Goal: Task Accomplishment & Management: Use online tool/utility

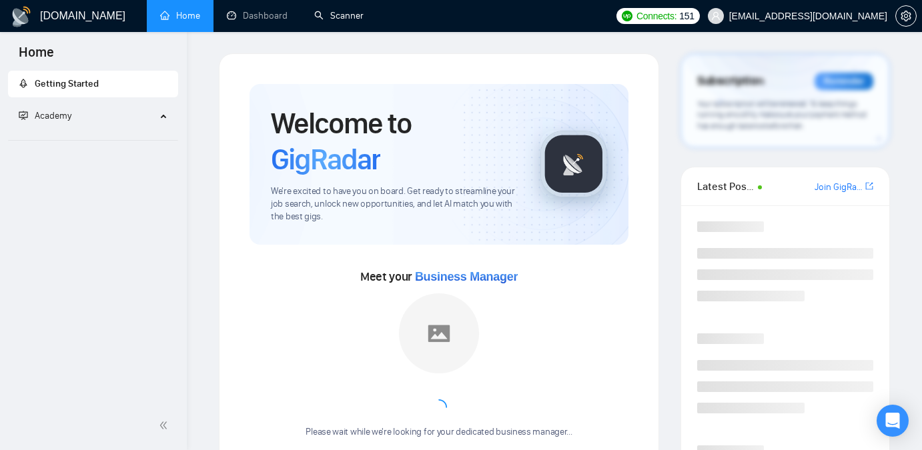
click at [363, 10] on link "Scanner" at bounding box center [338, 15] width 49 height 11
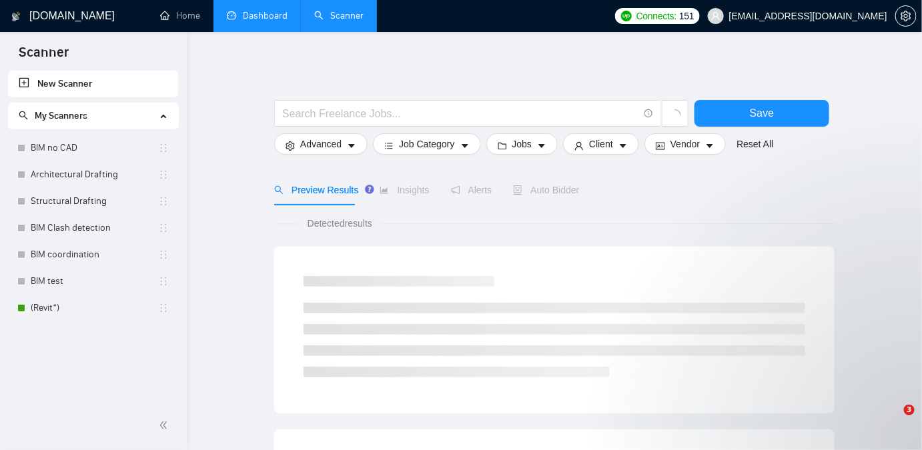
click at [281, 21] on link "Dashboard" at bounding box center [257, 15] width 61 height 11
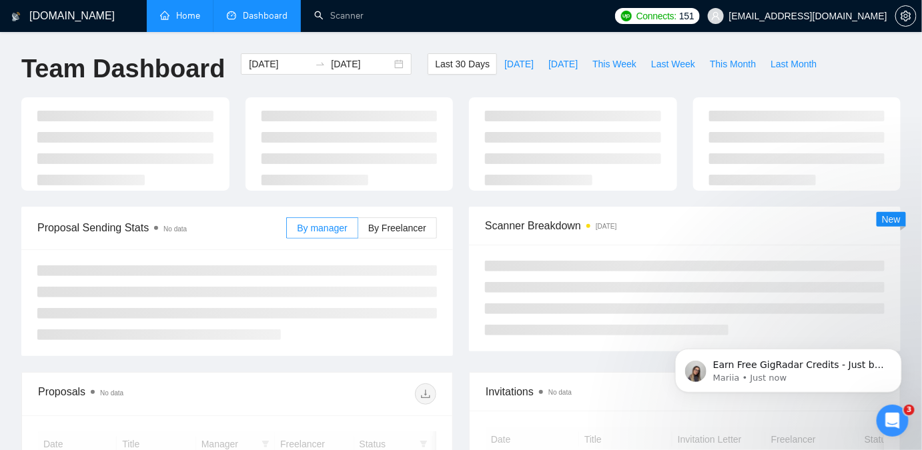
click at [196, 21] on link "Home" at bounding box center [180, 15] width 40 height 11
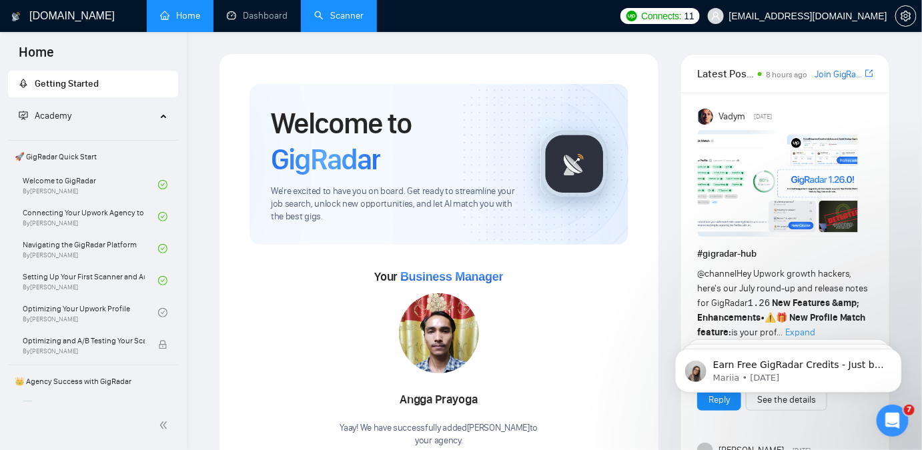
click at [320, 19] on link "Scanner" at bounding box center [338, 15] width 49 height 11
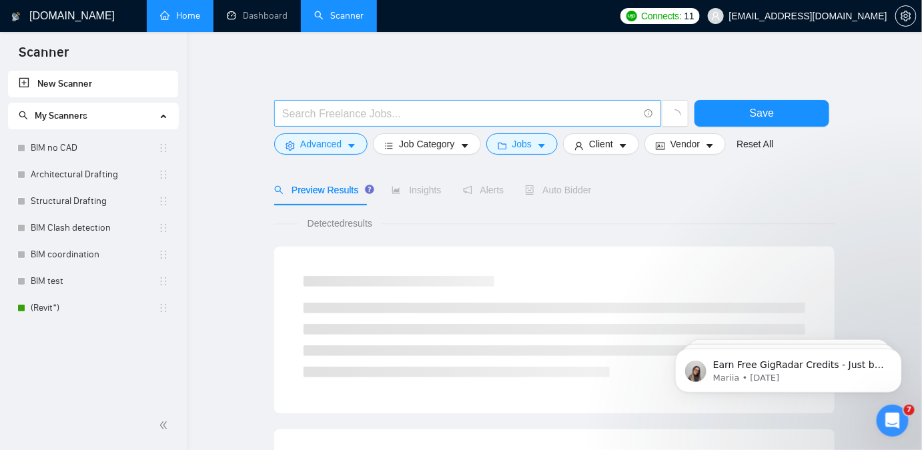
click at [311, 125] on span at bounding box center [467, 113] width 387 height 27
click at [309, 137] on span "Advanced" at bounding box center [320, 144] width 41 height 15
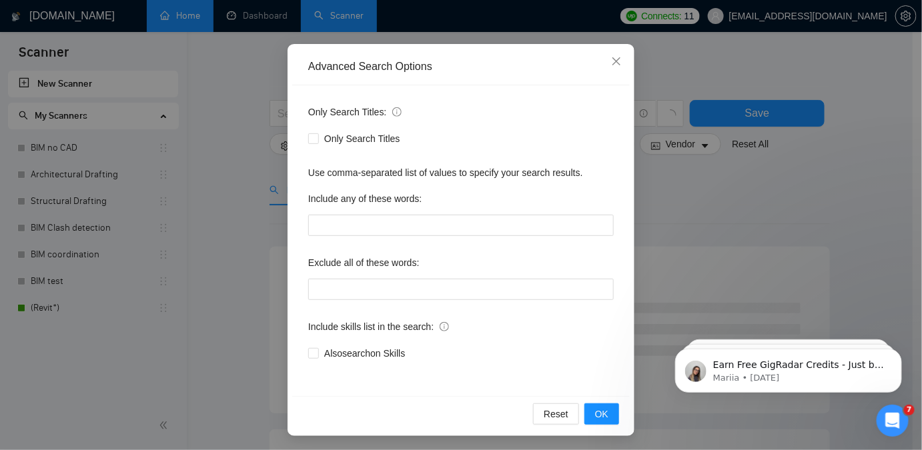
scroll to position [104, 0]
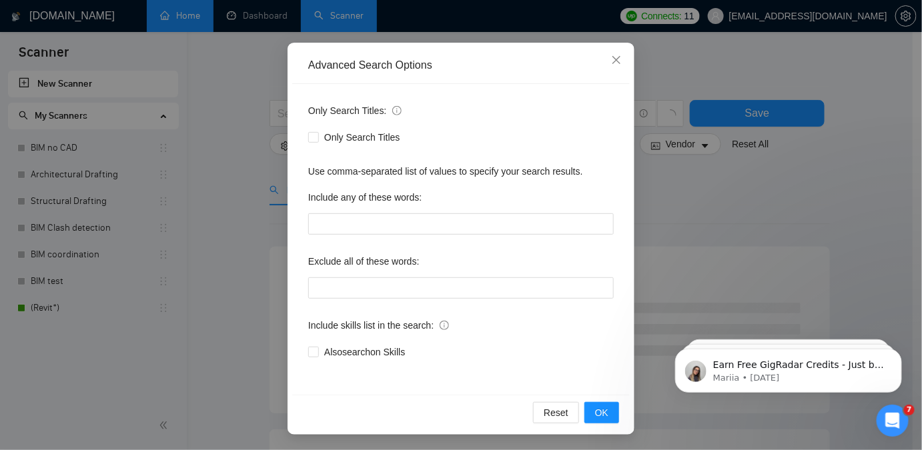
drag, startPoint x: 794, startPoint y: 178, endPoint x: 303, endPoint y: 67, distance: 503.2
click at [793, 178] on div "Advanced Search Options Only Search Titles: Only Search Titles Use comma-separa…" at bounding box center [461, 225] width 922 height 450
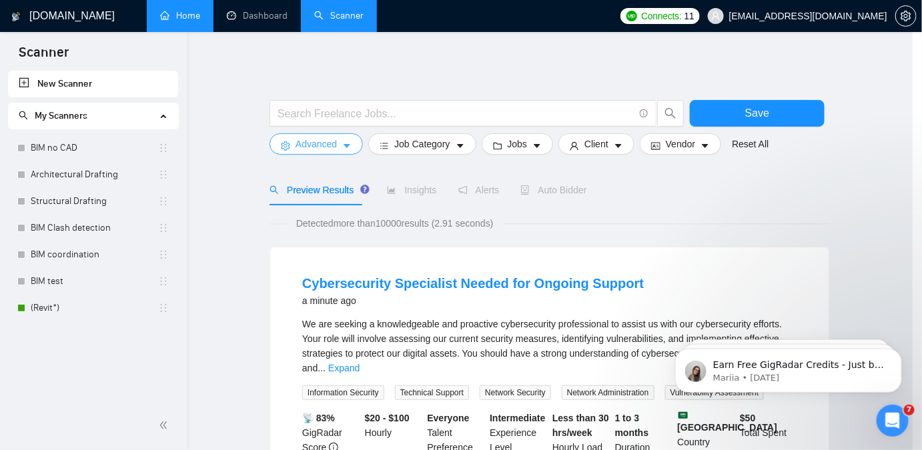
scroll to position [0, 0]
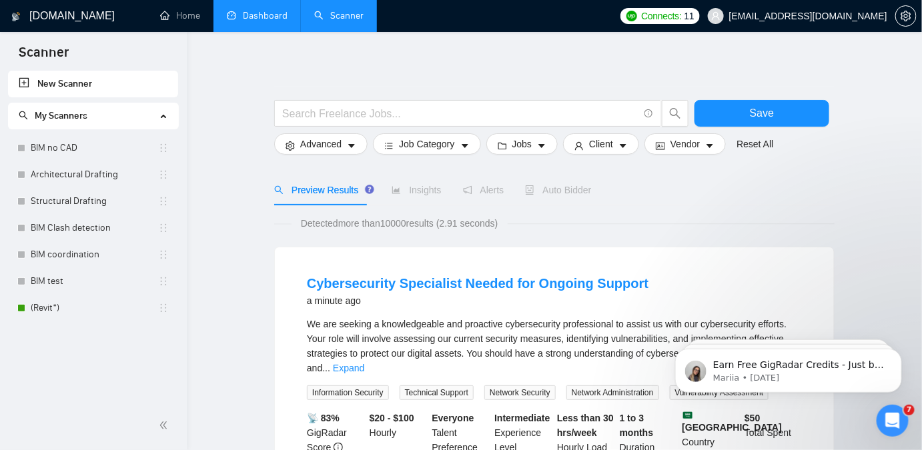
click at [233, 10] on link "Dashboard" at bounding box center [257, 15] width 61 height 11
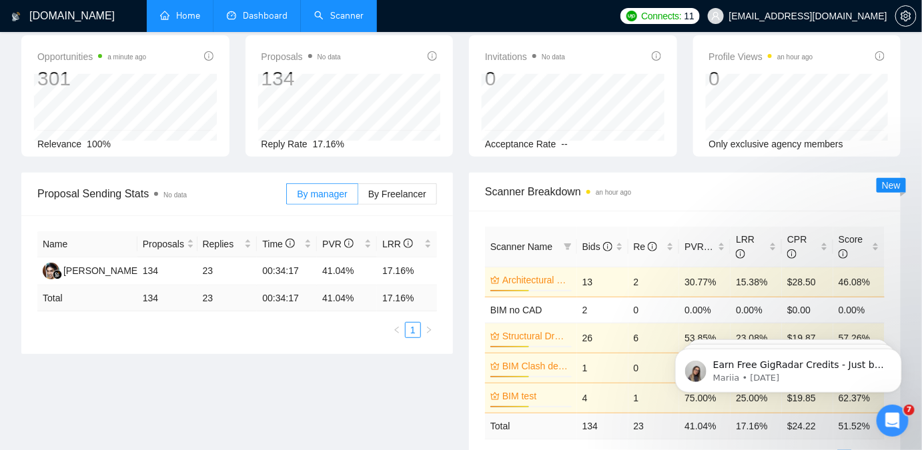
scroll to position [60, 0]
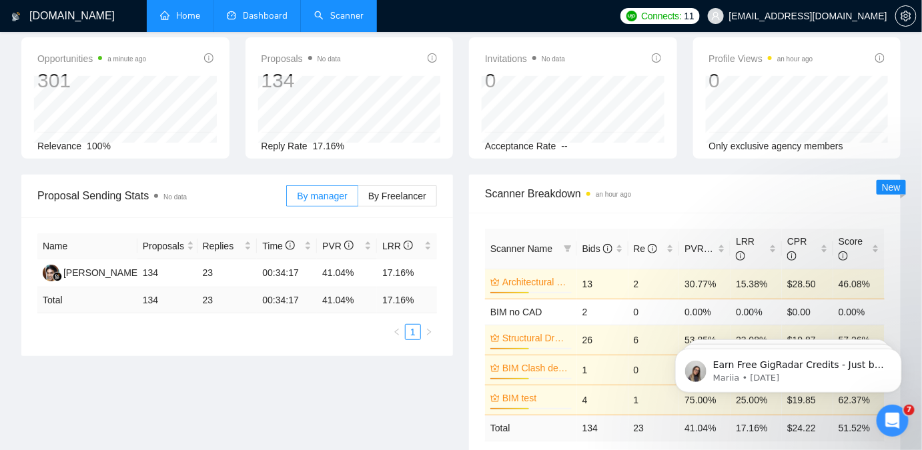
click at [187, 21] on link "Home" at bounding box center [180, 15] width 40 height 11
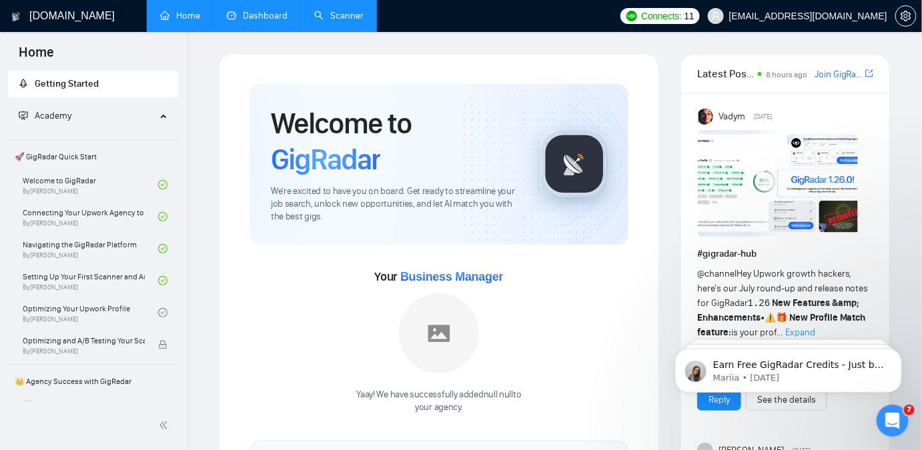
click at [321, 12] on link "Scanner" at bounding box center [338, 15] width 49 height 11
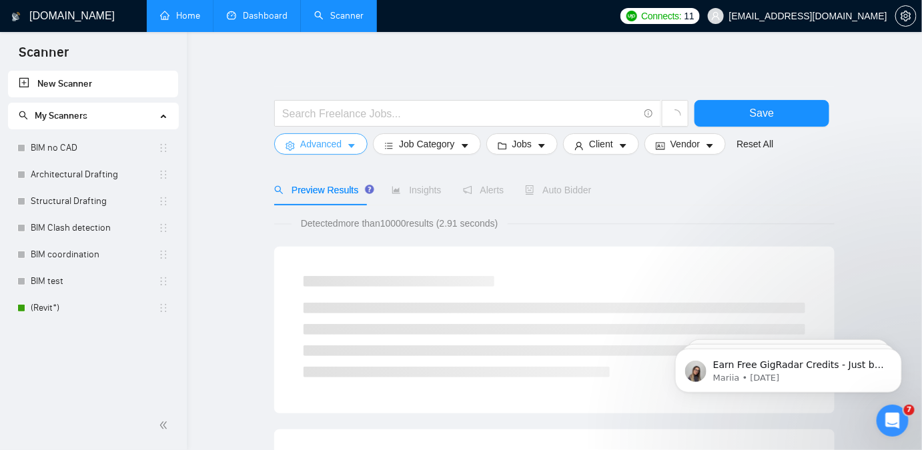
click at [341, 138] on button "Advanced" at bounding box center [320, 143] width 93 height 21
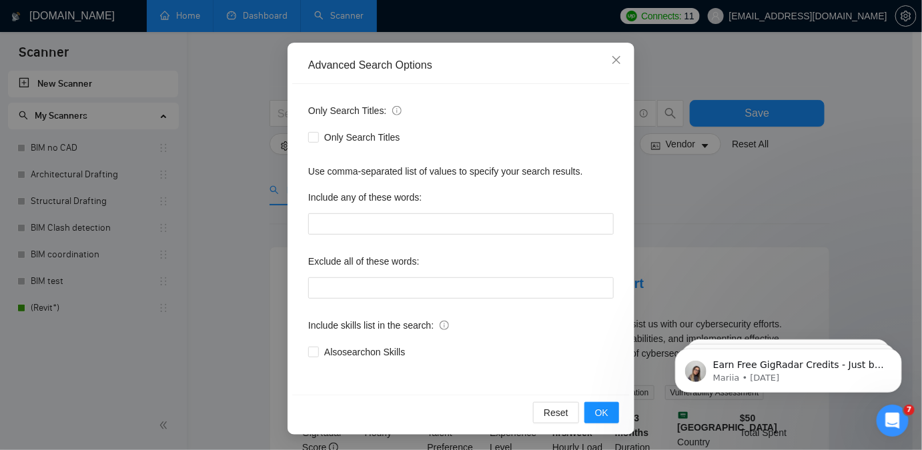
click at [739, 209] on div "Advanced Search Options Only Search Titles: Only Search Titles Use comma-separa…" at bounding box center [461, 225] width 922 height 450
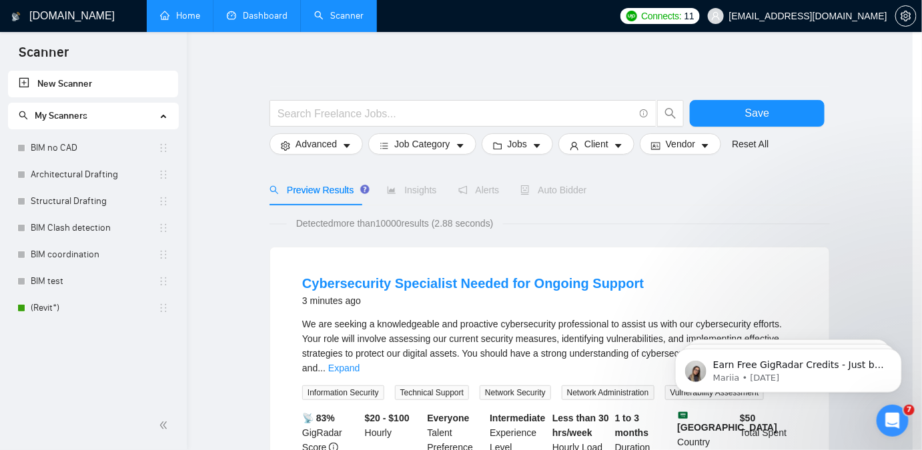
scroll to position [37, 0]
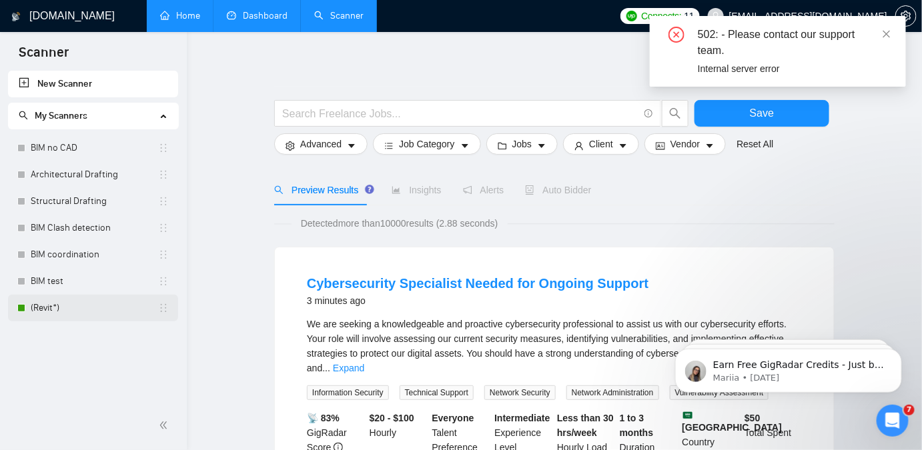
click at [69, 297] on link "(Revit*)" at bounding box center [94, 308] width 127 height 27
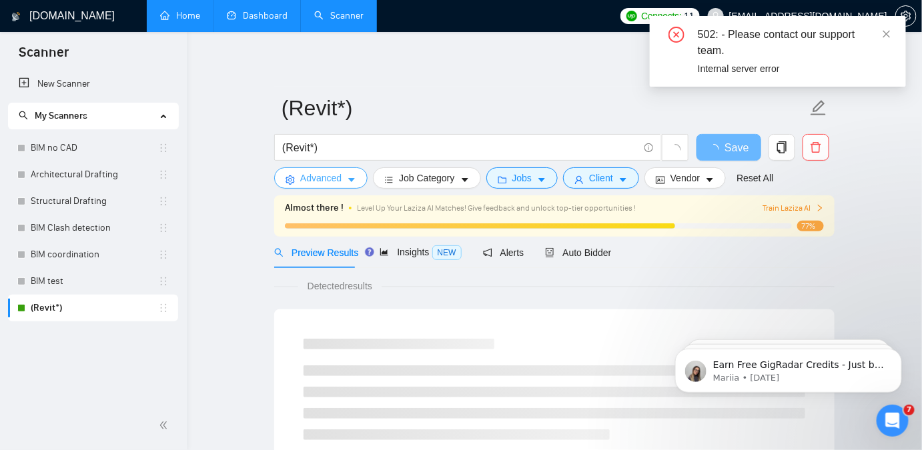
click at [297, 184] on button "Advanced" at bounding box center [320, 177] width 93 height 21
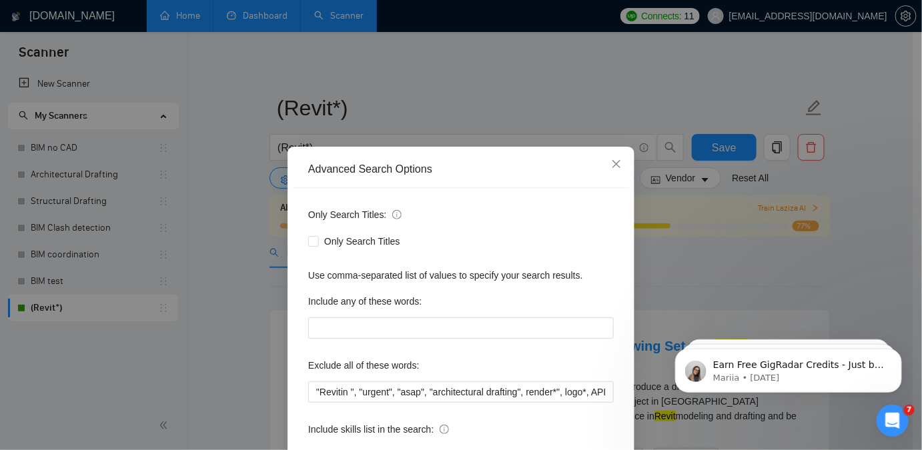
click at [668, 193] on div "Advanced Search Options Only Search Titles: Only Search Titles Use comma-separa…" at bounding box center [461, 225] width 922 height 450
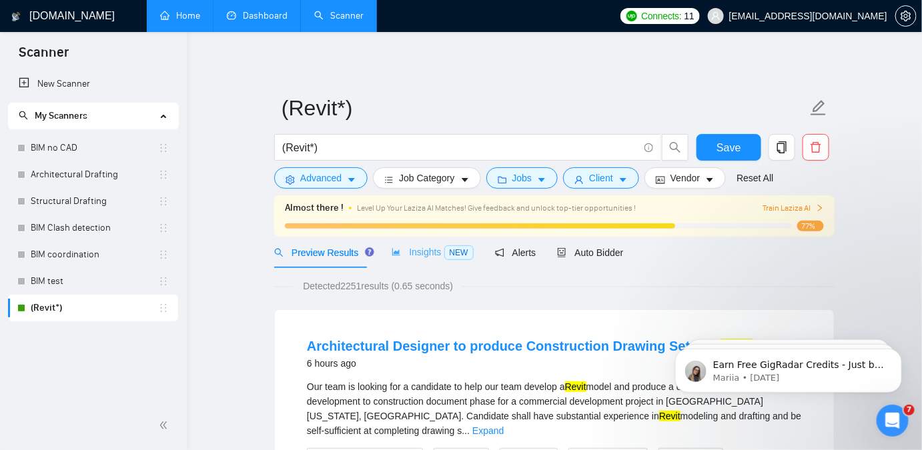
click at [416, 263] on div "Insights NEW" at bounding box center [431, 252] width 81 height 31
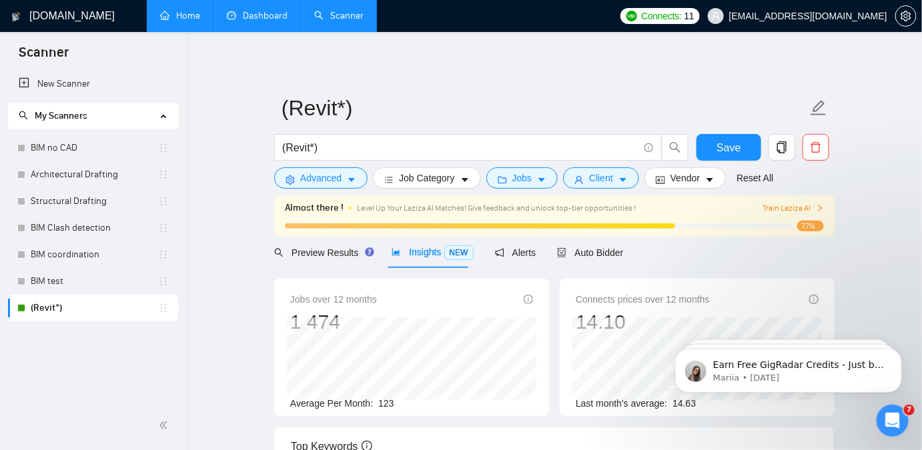
click at [419, 257] on span "Insights NEW" at bounding box center [431, 252] width 81 height 11
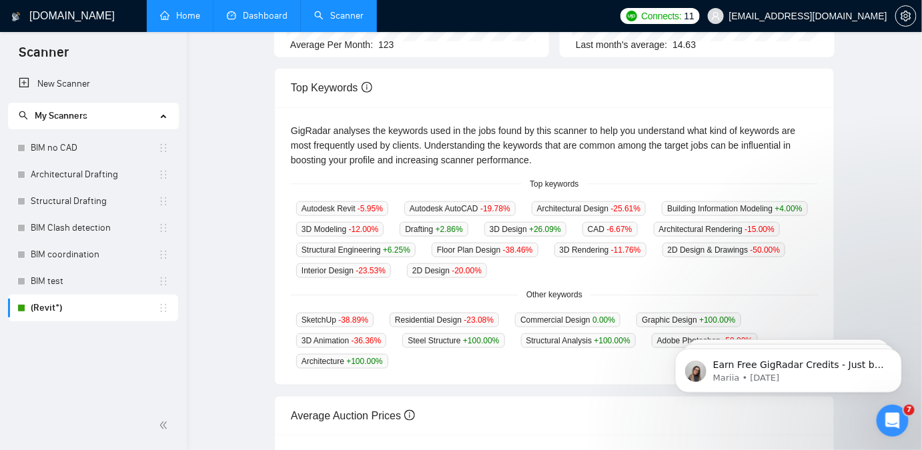
scroll to position [363, 0]
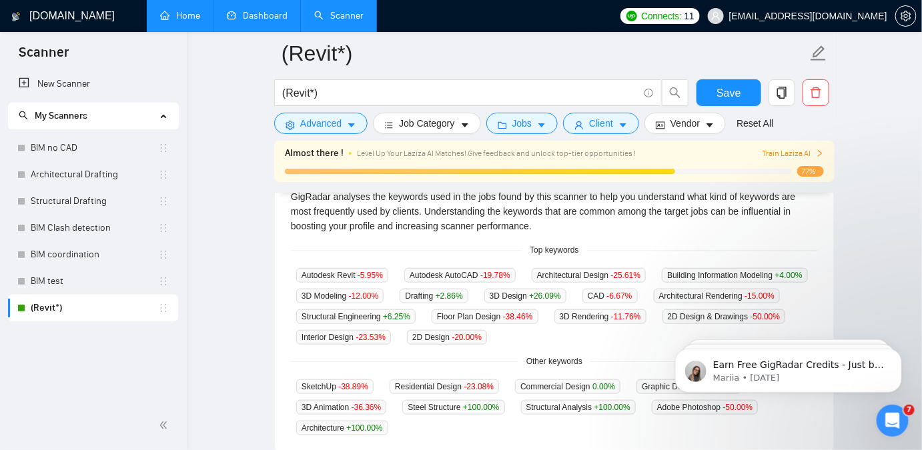
click at [275, 274] on div "GigRadar analyses the keywords used in the jobs found by this scanner to help y…" at bounding box center [554, 312] width 559 height 278
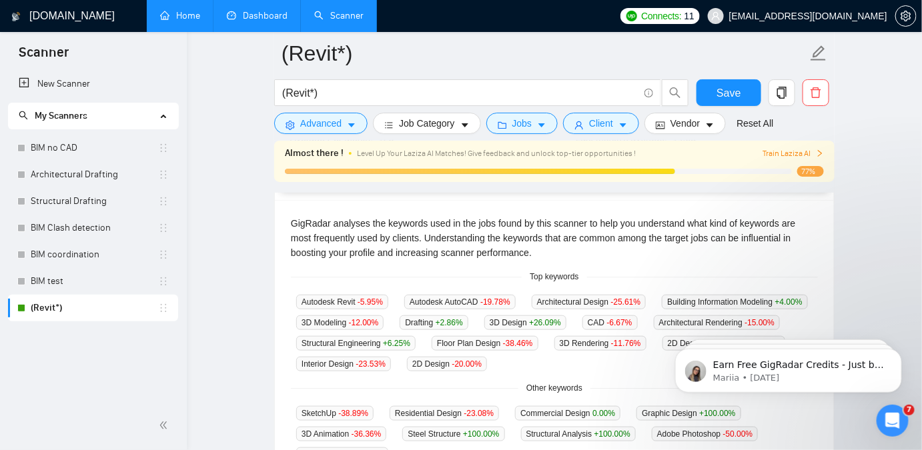
scroll to position [242, 0]
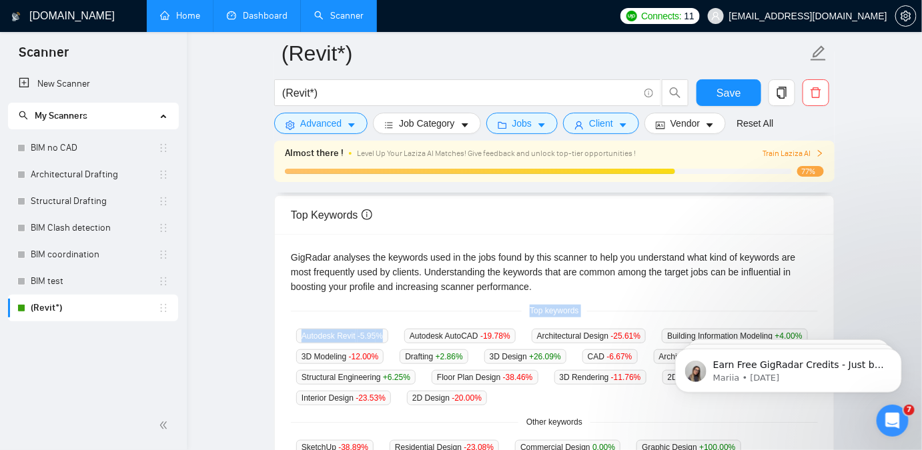
drag, startPoint x: 286, startPoint y: 314, endPoint x: 409, endPoint y: 342, distance: 125.9
click at [409, 342] on div "GigRadar analyses the keywords used in the jobs found by this scanner to help y…" at bounding box center [554, 373] width 559 height 278
click at [660, 256] on div "GigRadar analyses the keywords used in the jobs found by this scanner to help y…" at bounding box center [554, 272] width 527 height 44
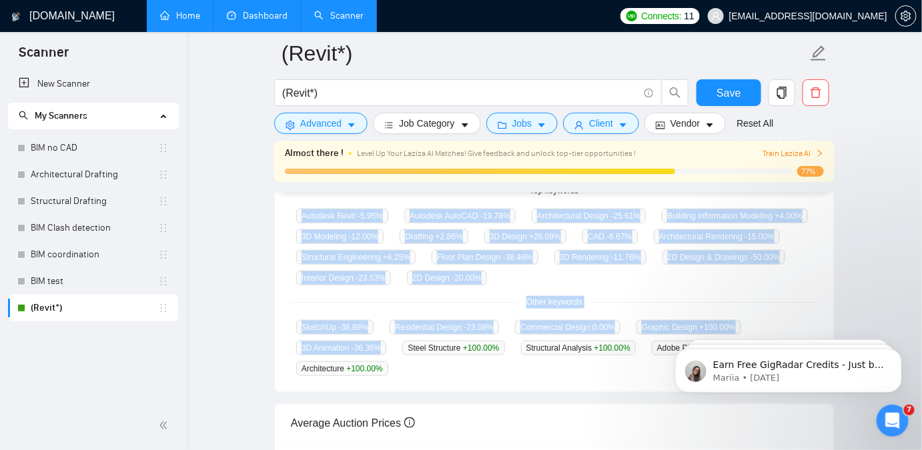
scroll to position [363, 0]
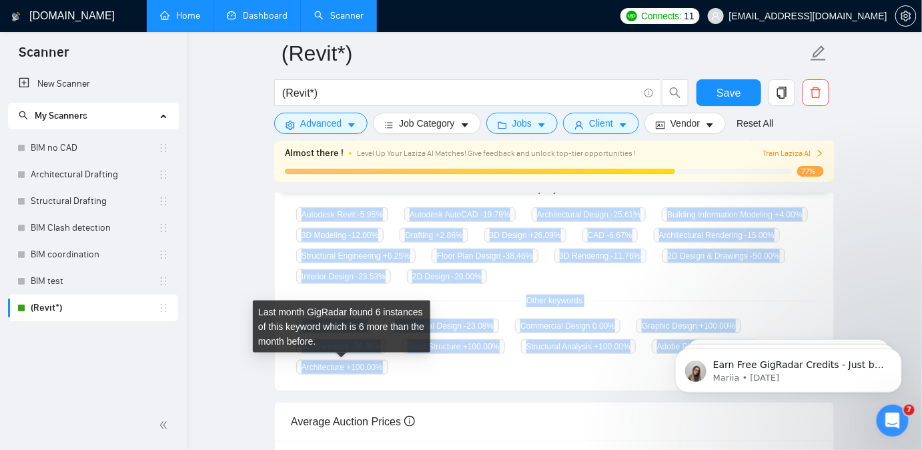
drag, startPoint x: 293, startPoint y: 260, endPoint x: 396, endPoint y: 367, distance: 148.6
click at [396, 367] on div "GigRadar analyses the keywords used in the jobs found by this scanner to help y…" at bounding box center [554, 252] width 559 height 278
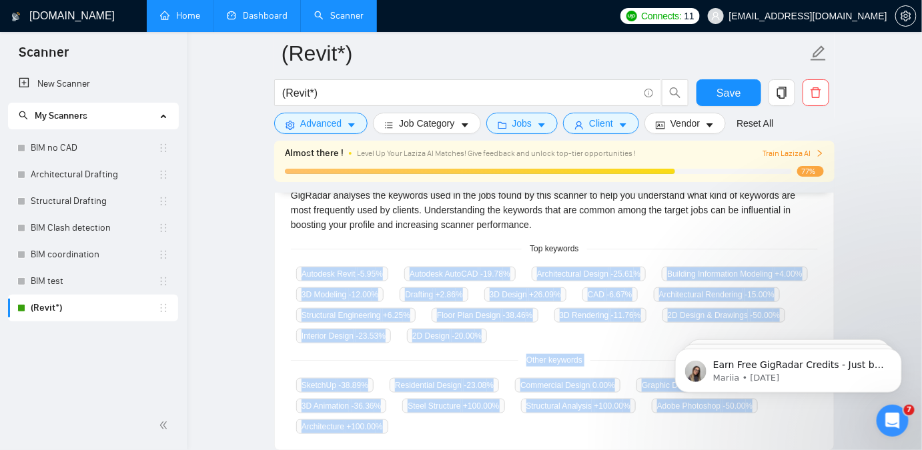
scroll to position [303, 0]
copy div "Autodesk Revit -5.95 % Autodesk AutoCAD -19.78 % Architectural Design -25.61 % …"
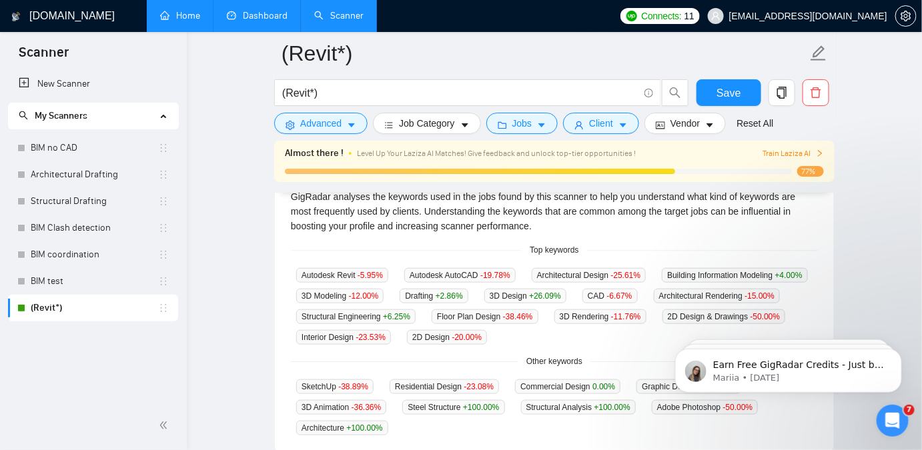
click at [539, 252] on span "Top keywords" at bounding box center [554, 250] width 65 height 13
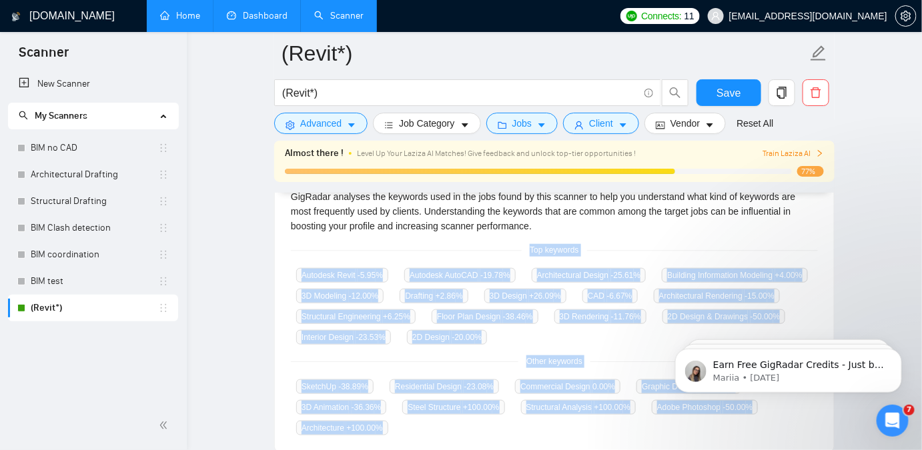
drag, startPoint x: 529, startPoint y: 249, endPoint x: 385, endPoint y: 429, distance: 230.2
click at [385, 429] on div "GigRadar analyses the keywords used in the jobs found by this scanner to help y…" at bounding box center [554, 312] width 559 height 278
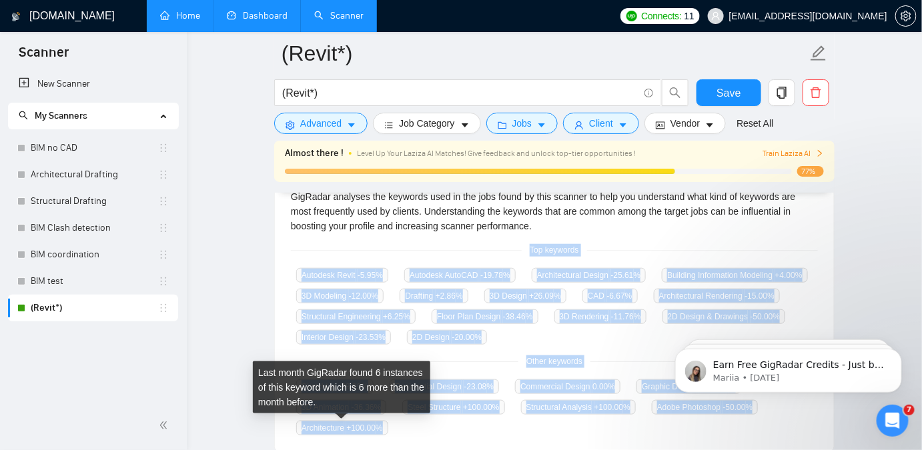
copy div "Top keywords Autodesk Revit -5.95 % Autodesk AutoCAD -19.78 % Architectural Des…"
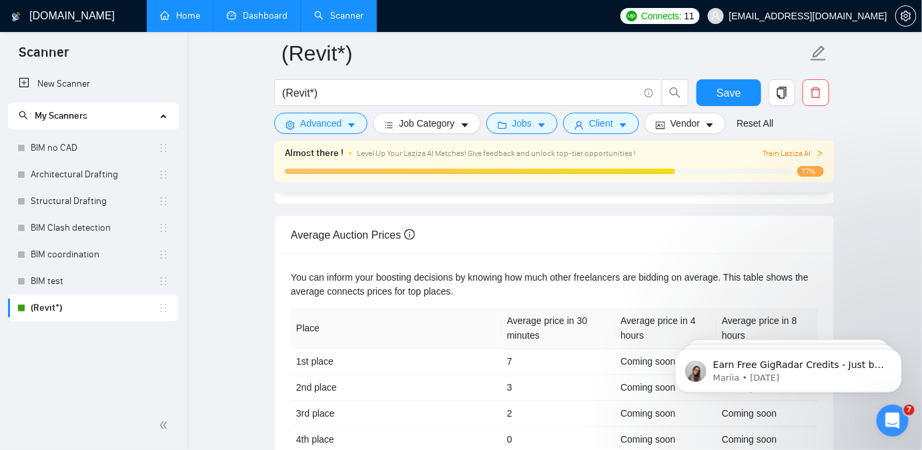
scroll to position [549, 0]
